Goal: Find contact information: Find contact information

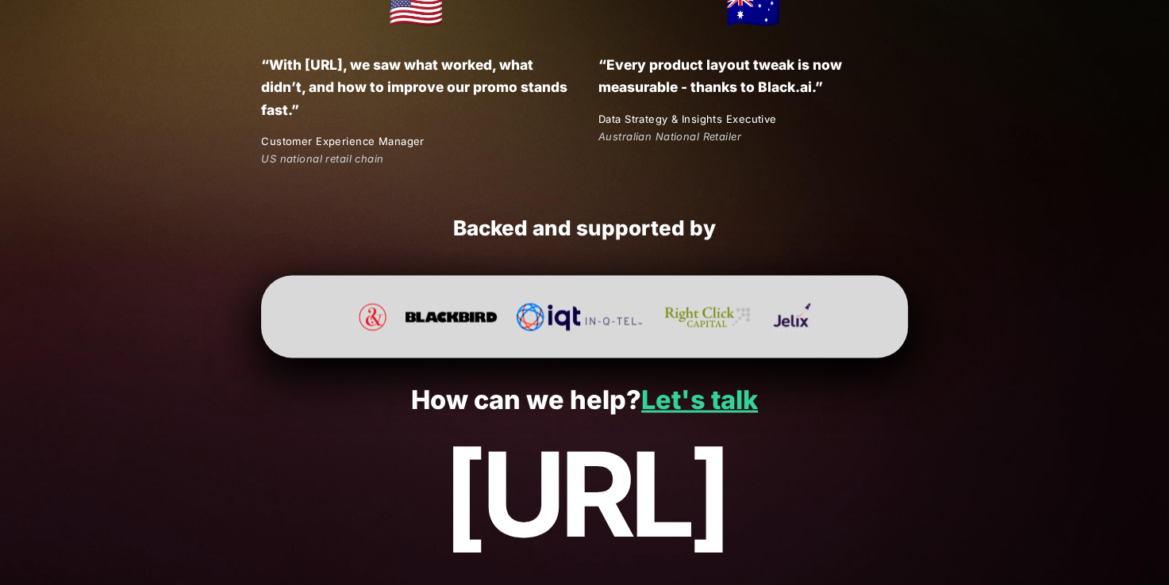
scroll to position [2984, 0]
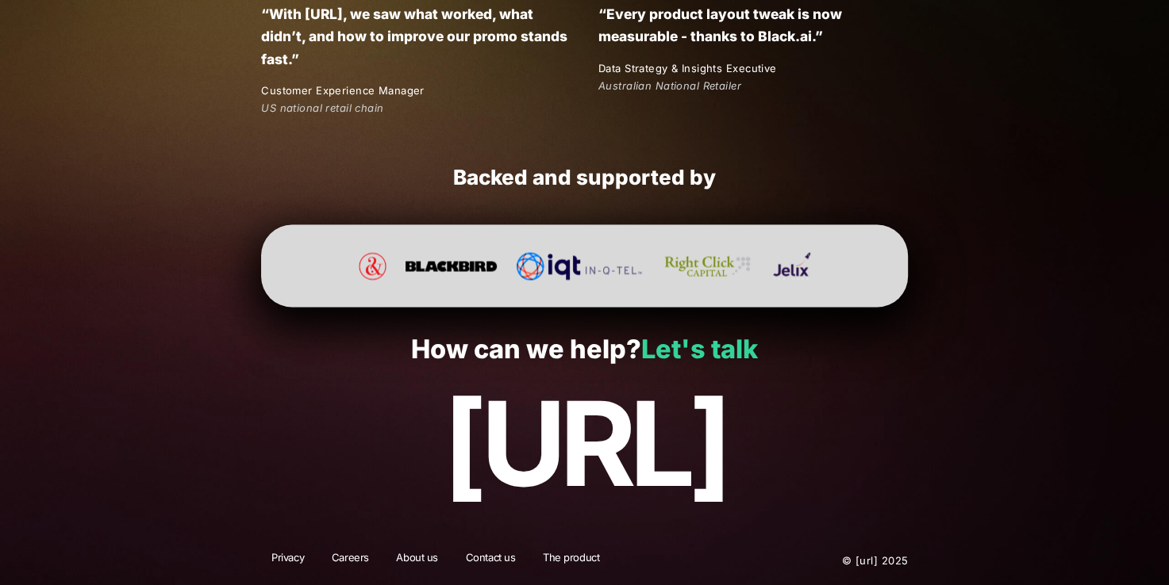
click at [681, 358] on link "Let's talk" at bounding box center [699, 349] width 117 height 31
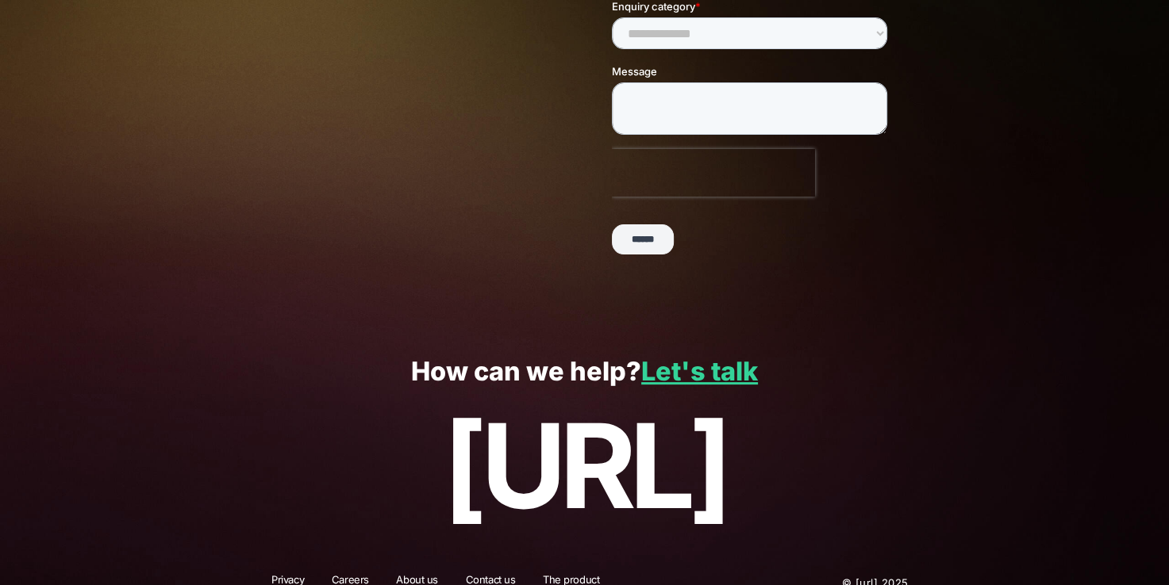
scroll to position [390, 0]
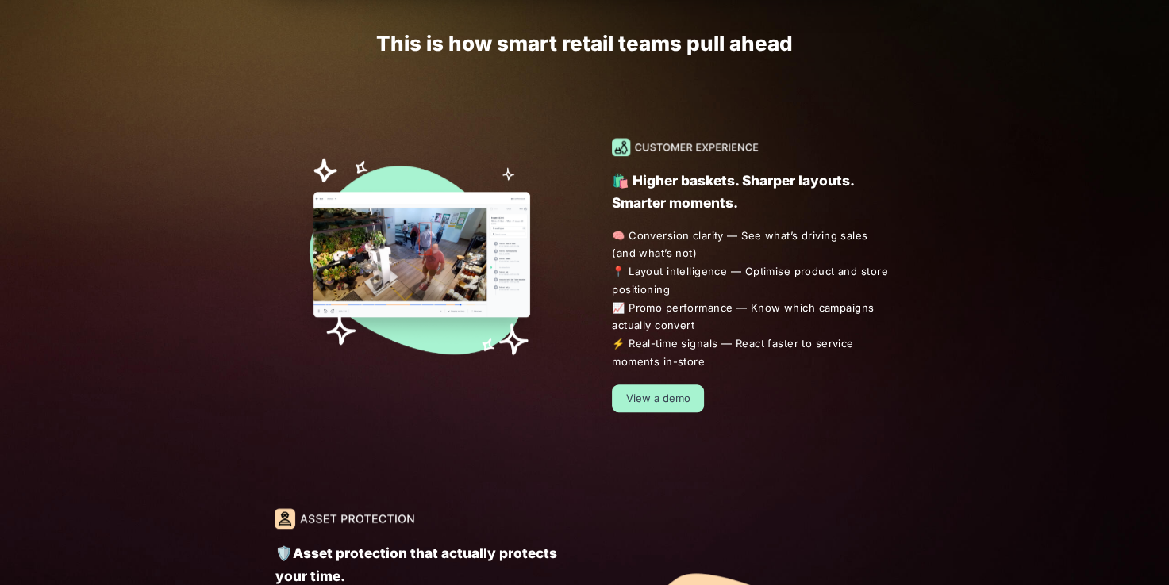
scroll to position [1269, 0]
